Goal: Task Accomplishment & Management: Manage account settings

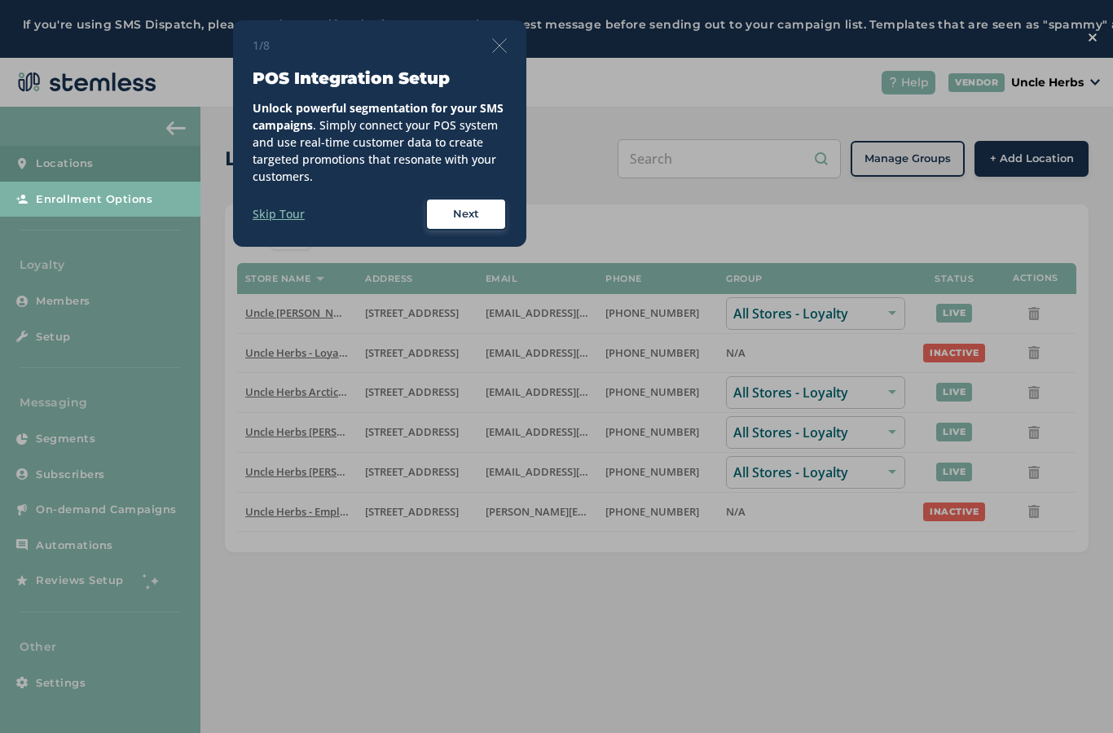
scroll to position [65, 0]
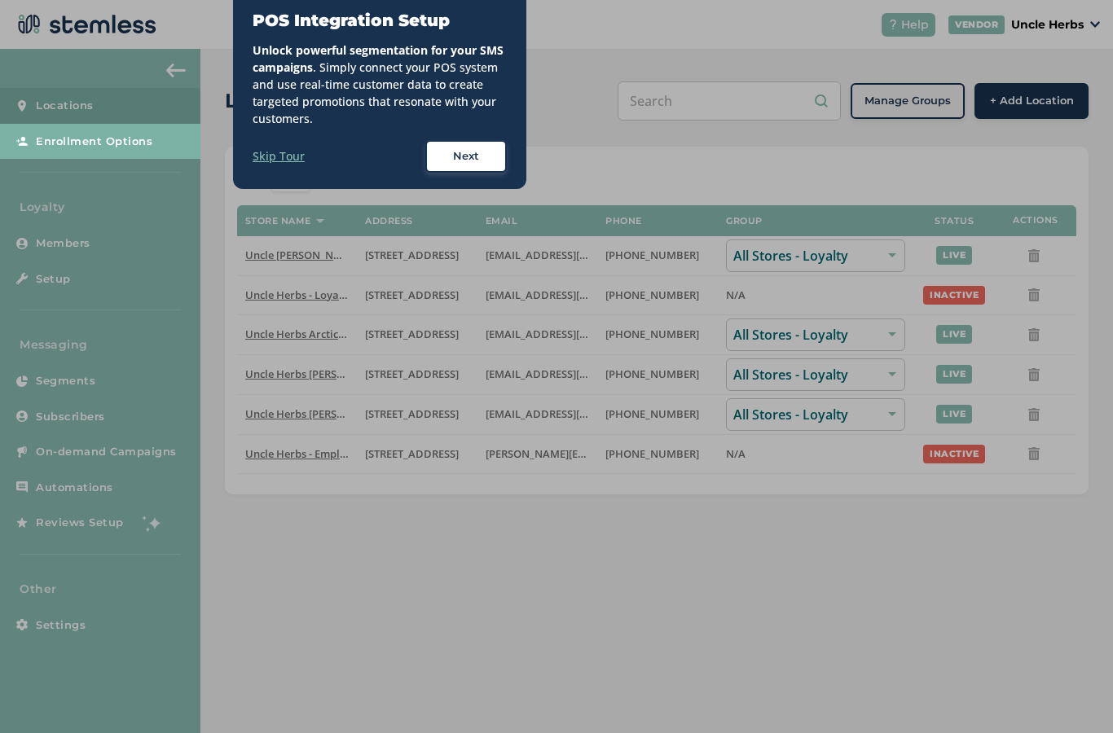
click at [294, 147] on label "Skip Tour" at bounding box center [279, 155] width 52 height 17
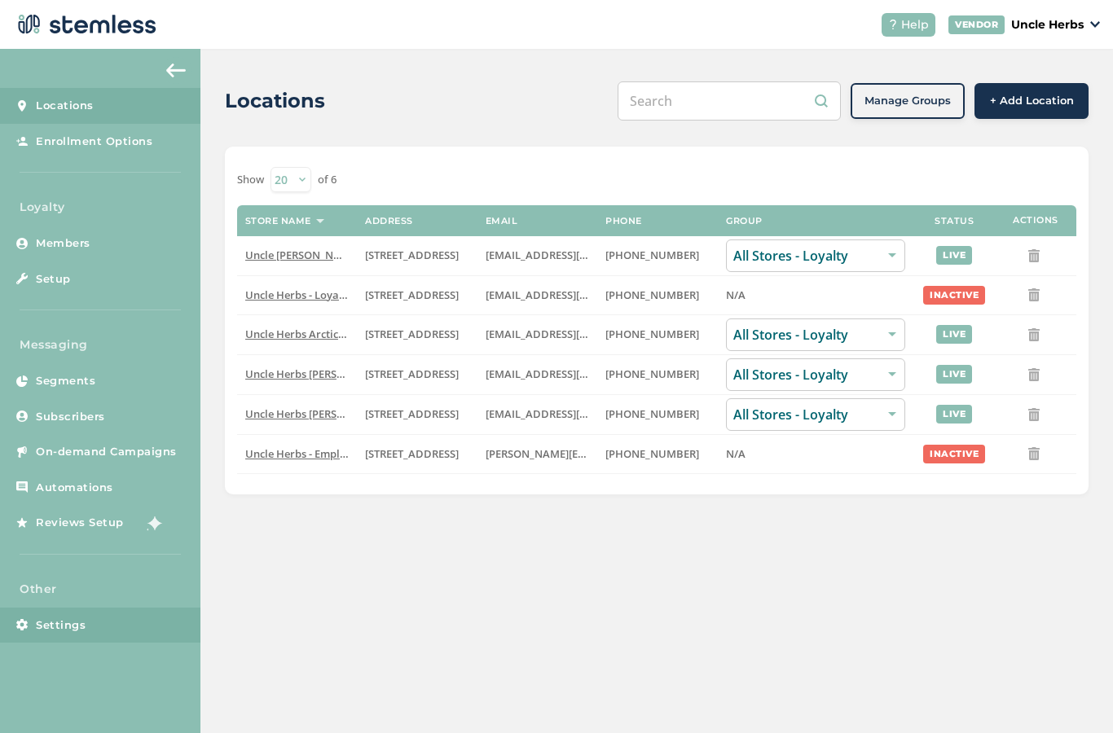
click at [81, 618] on span "Settings" at bounding box center [61, 626] width 50 height 16
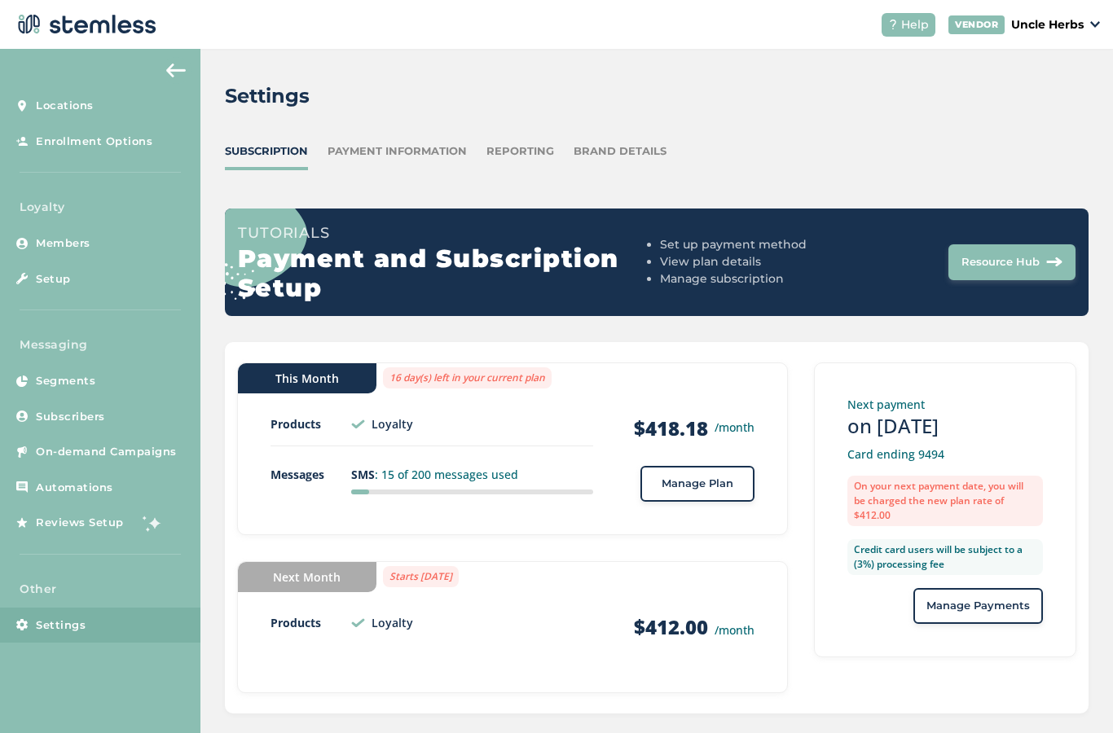
click at [679, 504] on div "This Month 16 day(s) left in your current plan Products Loyalty $418.18 /month …" at bounding box center [512, 449] width 551 height 173
click at [684, 467] on button "Manage Plan" at bounding box center [698, 485] width 114 height 36
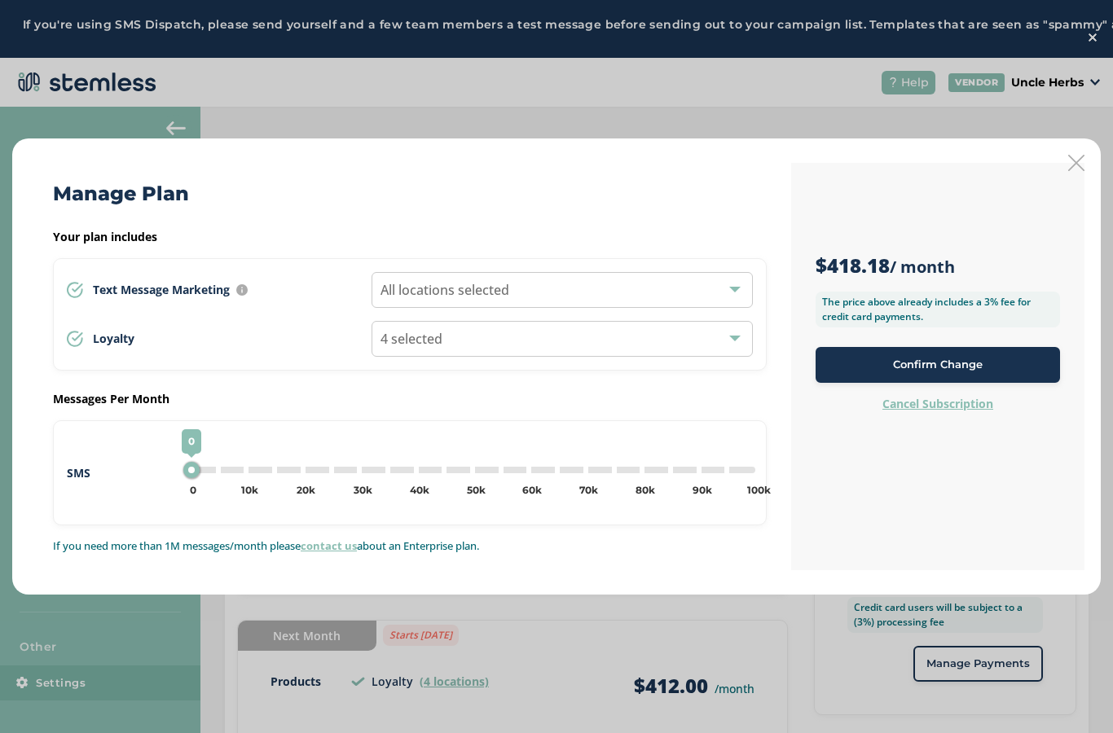
click at [911, 405] on label "Cancel Subscription" at bounding box center [938, 404] width 111 height 16
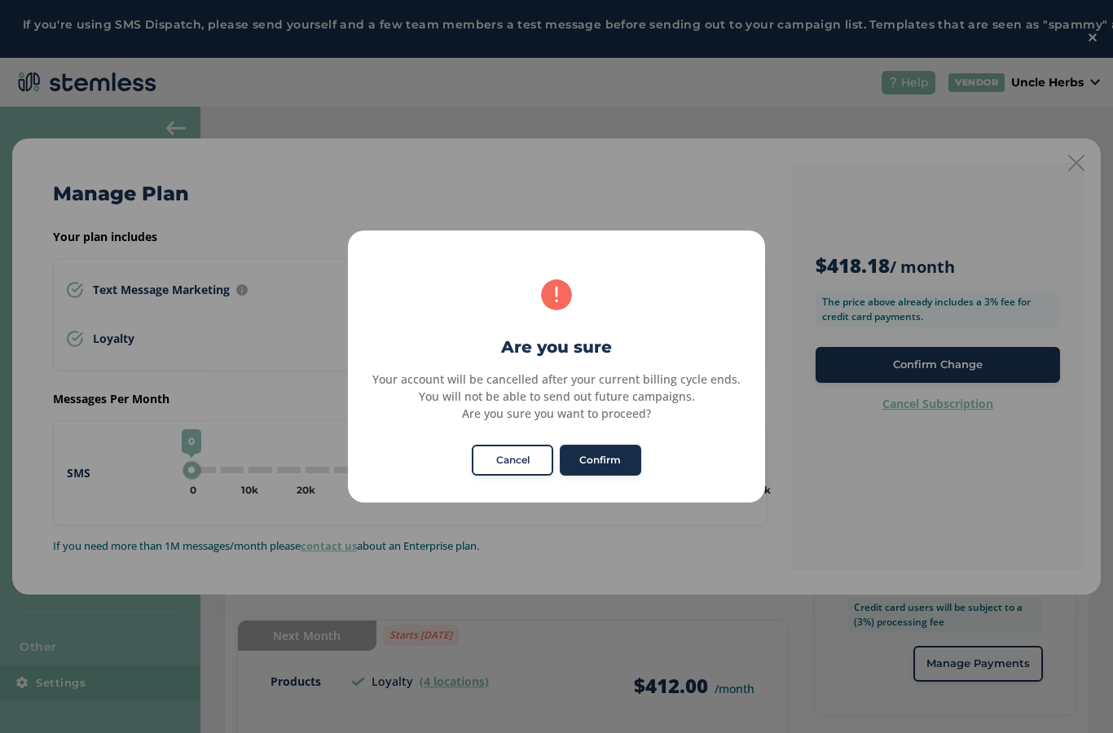
click at [603, 460] on button "Confirm" at bounding box center [600, 460] width 81 height 31
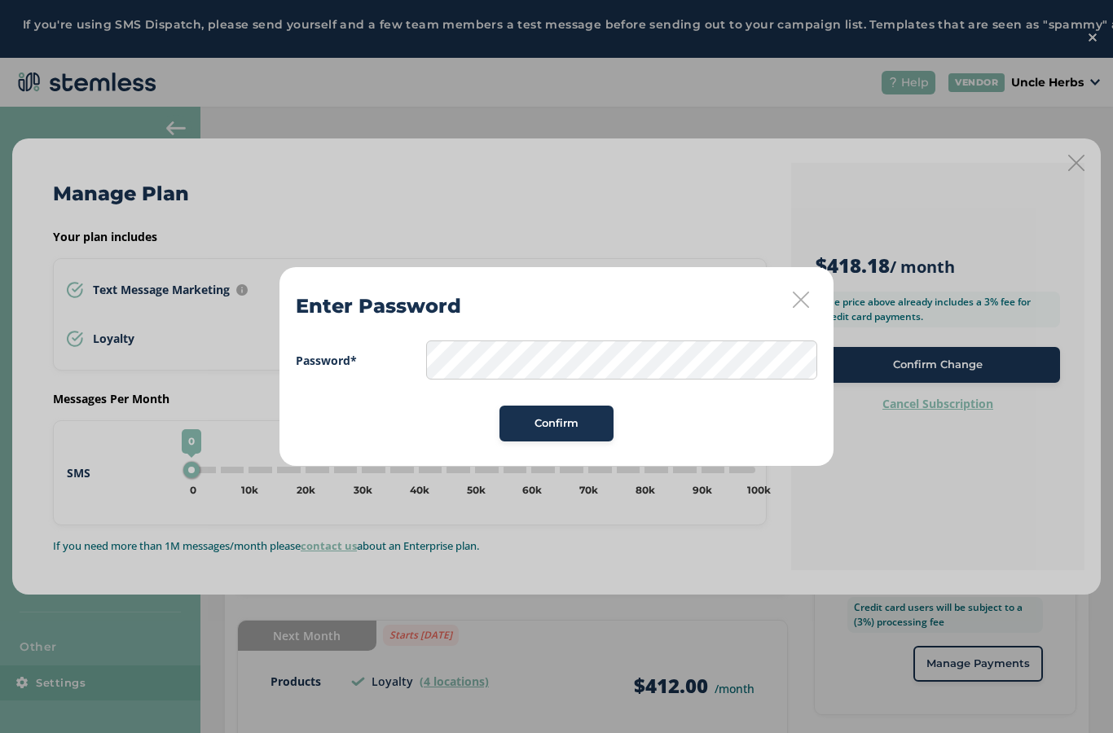
click at [567, 407] on button "Confirm" at bounding box center [557, 424] width 114 height 36
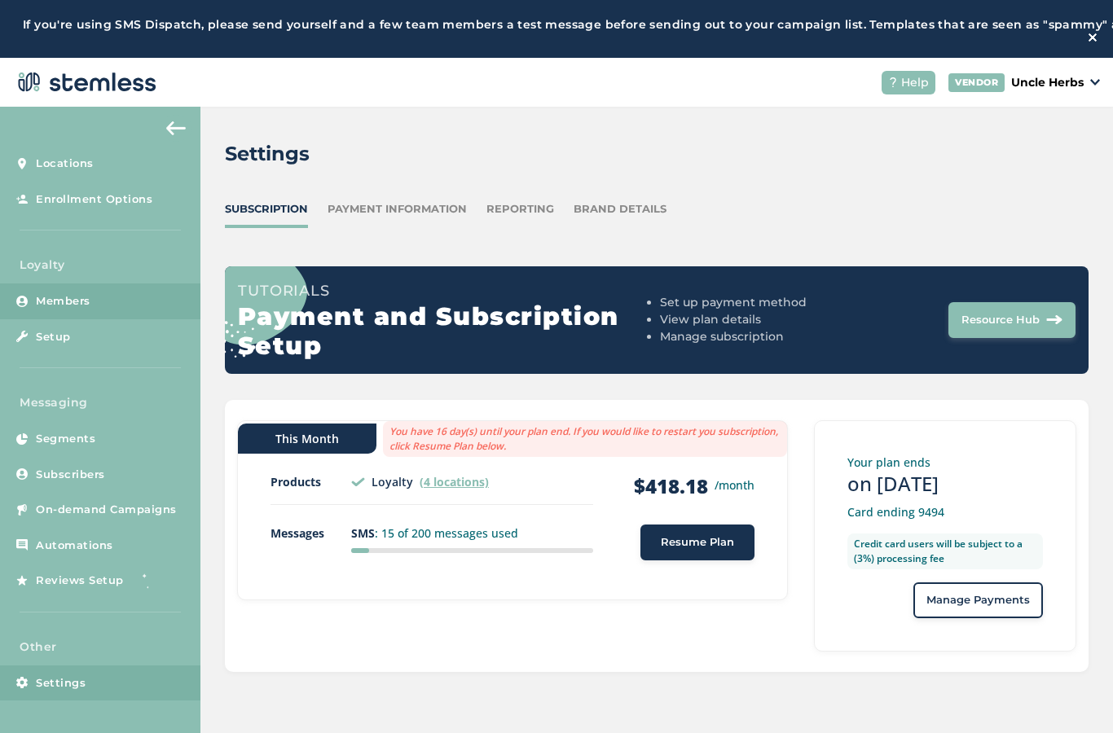
click at [70, 295] on span "Members" at bounding box center [63, 301] width 55 height 16
